Goal: Navigation & Orientation: Find specific page/section

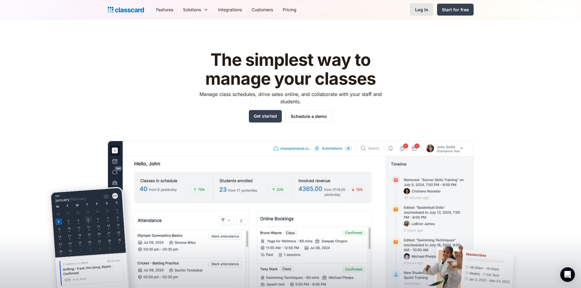
click at [419, 9] on div "Log in" at bounding box center [421, 9] width 13 height 6
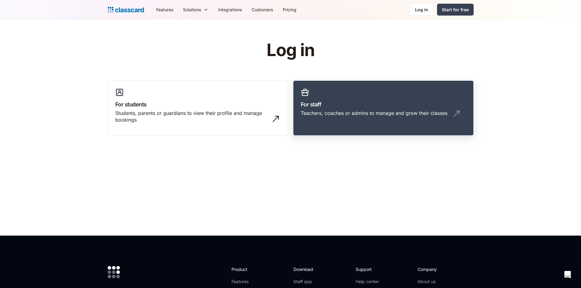
click at [297, 109] on link "For staff Teachers, coaches or admins to manage and grow their classes" at bounding box center [383, 108] width 181 height 55
